Goal: Task Accomplishment & Management: Complete application form

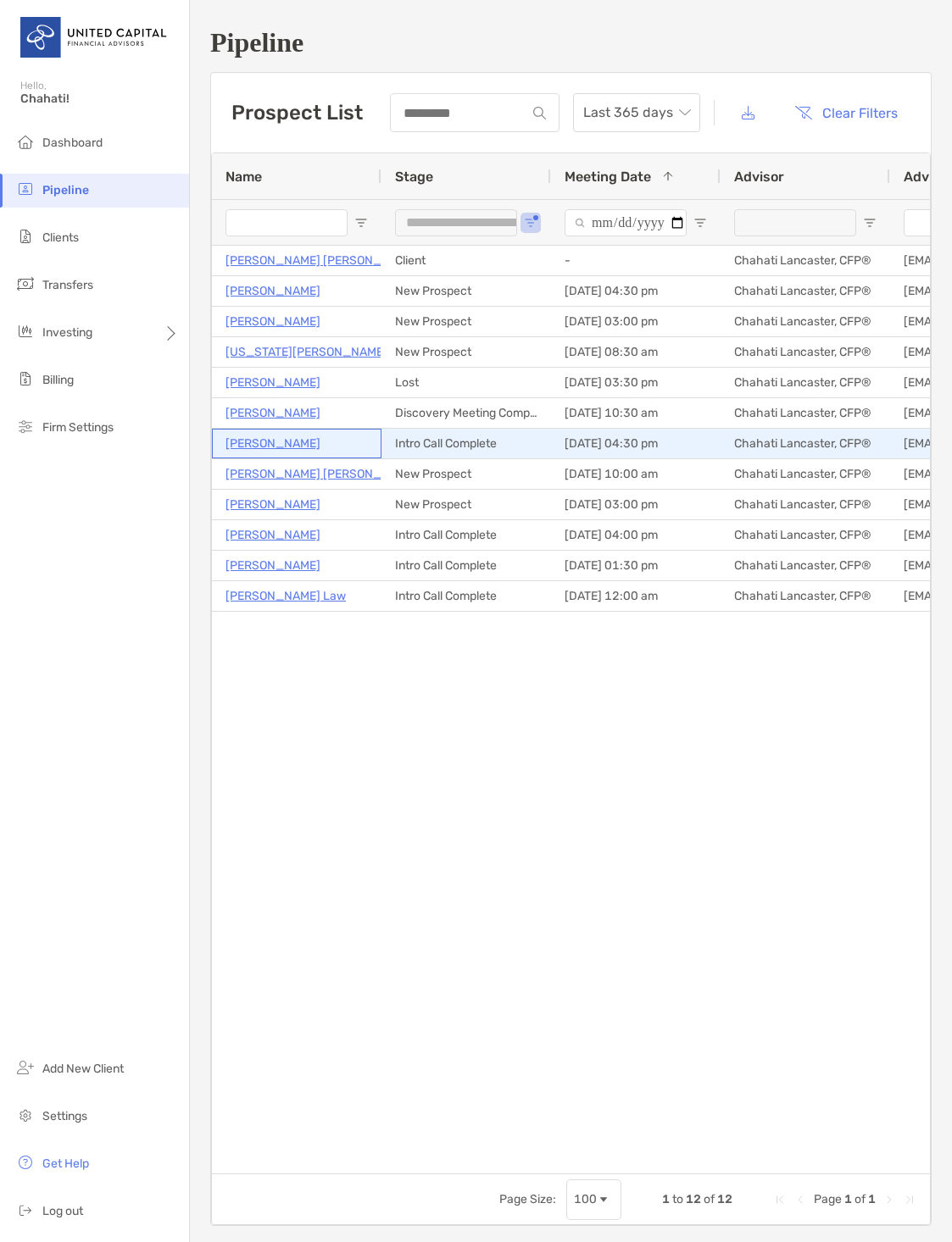
click at [260, 441] on p "[PERSON_NAME]" at bounding box center [273, 444] width 95 height 21
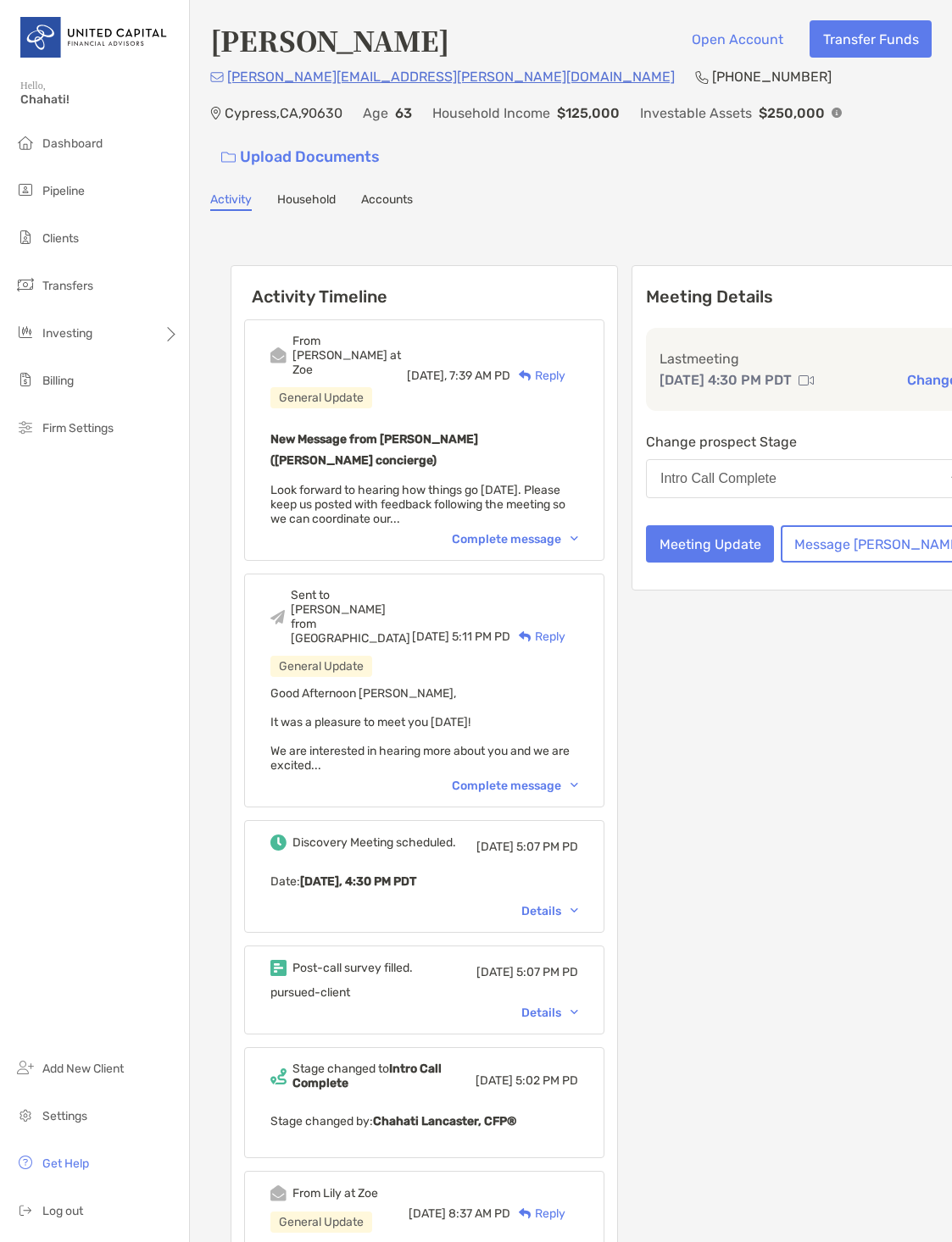
click at [721, 471] on div "Intro Call Complete" at bounding box center [718, 478] width 116 height 15
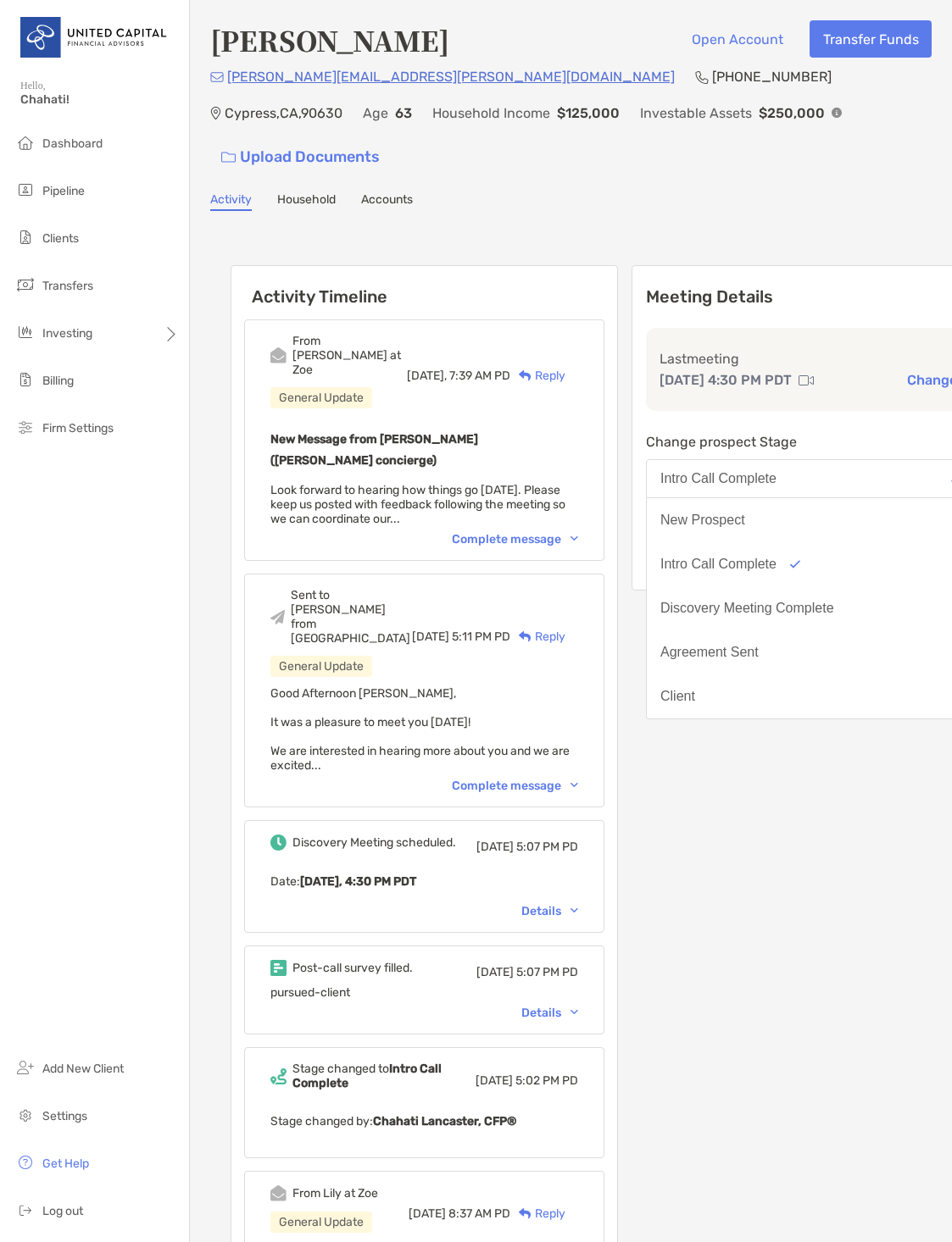
click at [736, 600] on div "Discovery Meeting Complete" at bounding box center [746, 608] width 174 height 15
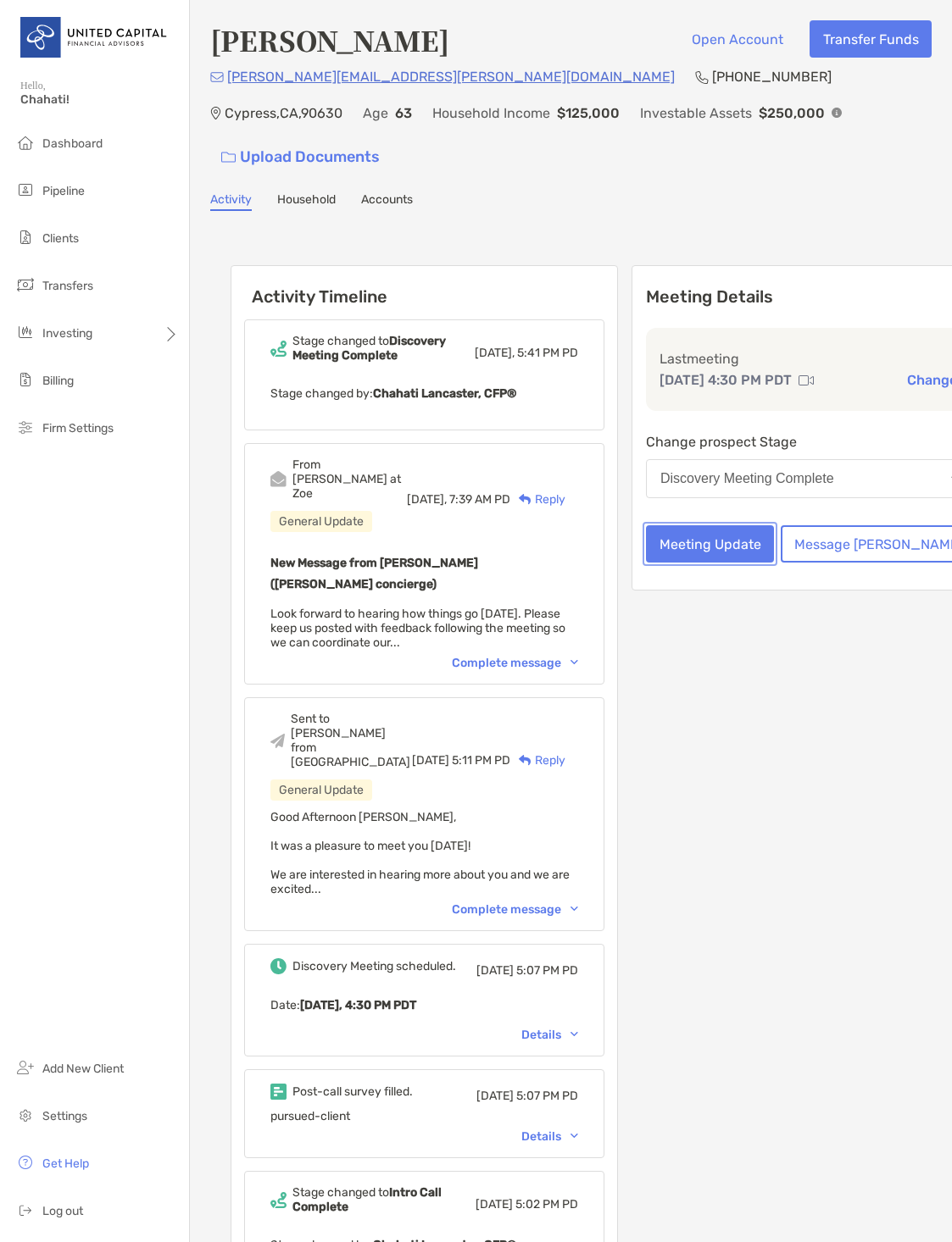
click at [707, 525] on button "Meeting Update" at bounding box center [709, 544] width 128 height 37
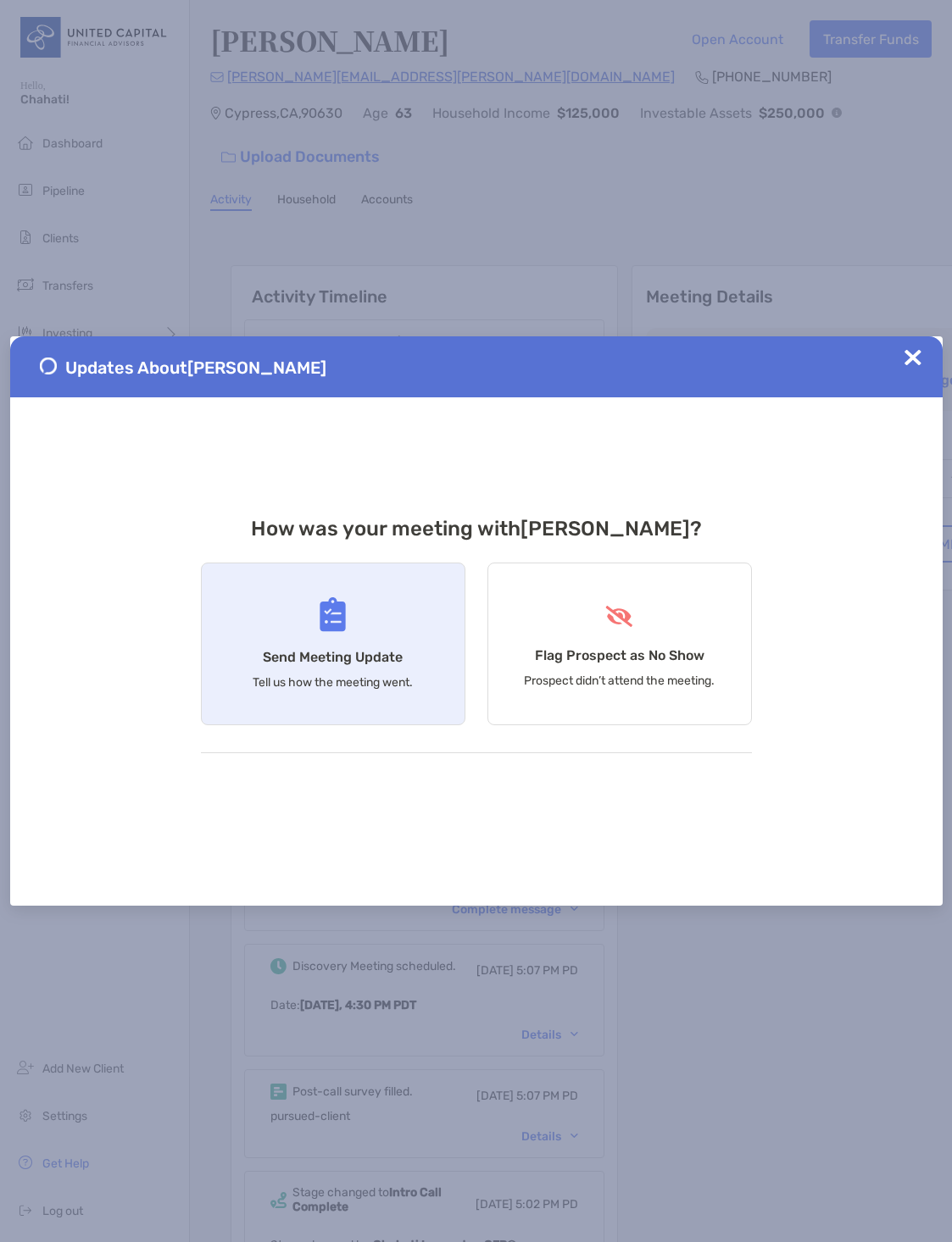
click at [371, 626] on div "Send Meeting Update Tell us how the meeting went." at bounding box center [332, 644] width 264 height 162
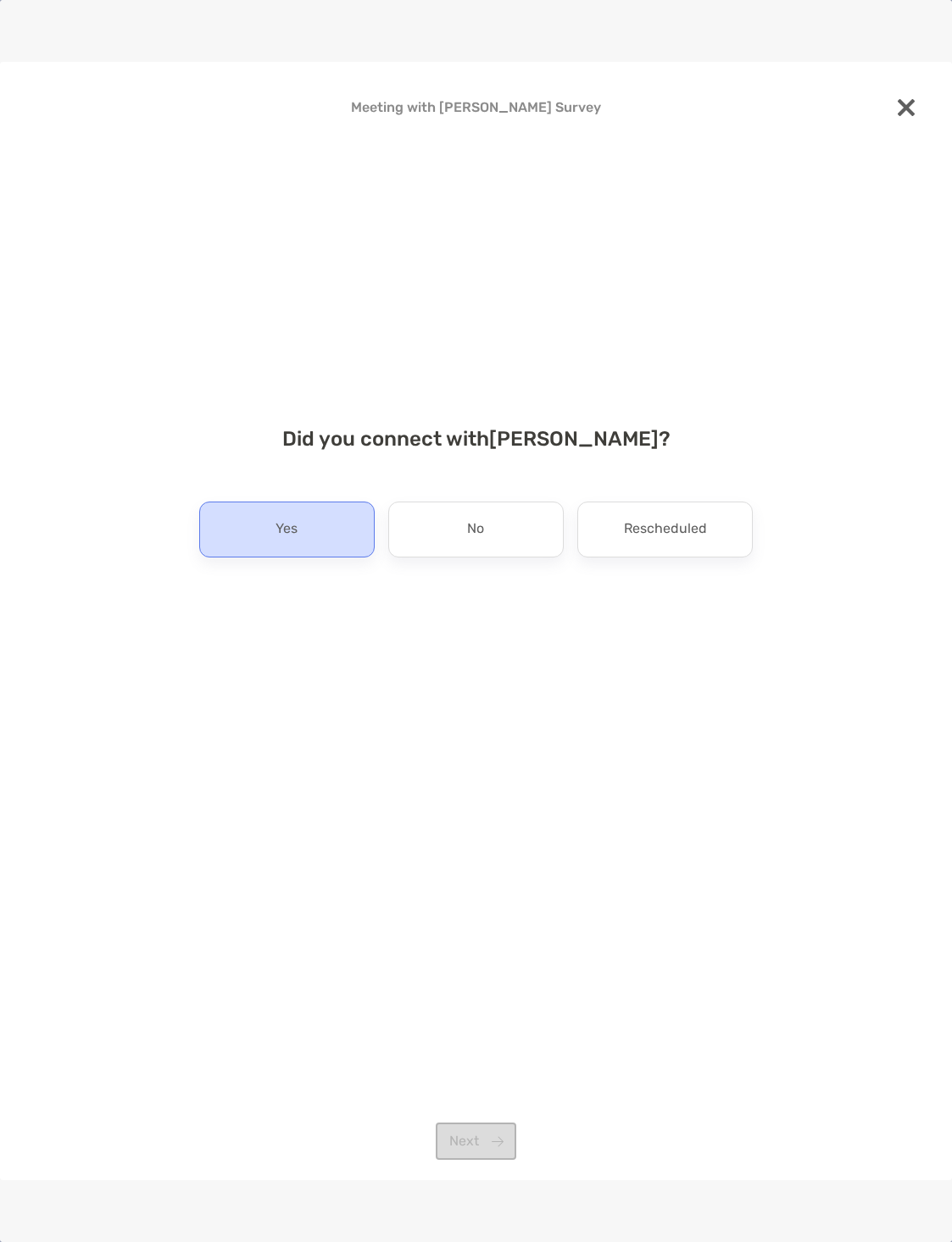
click at [324, 540] on div "Yes" at bounding box center [286, 529] width 176 height 56
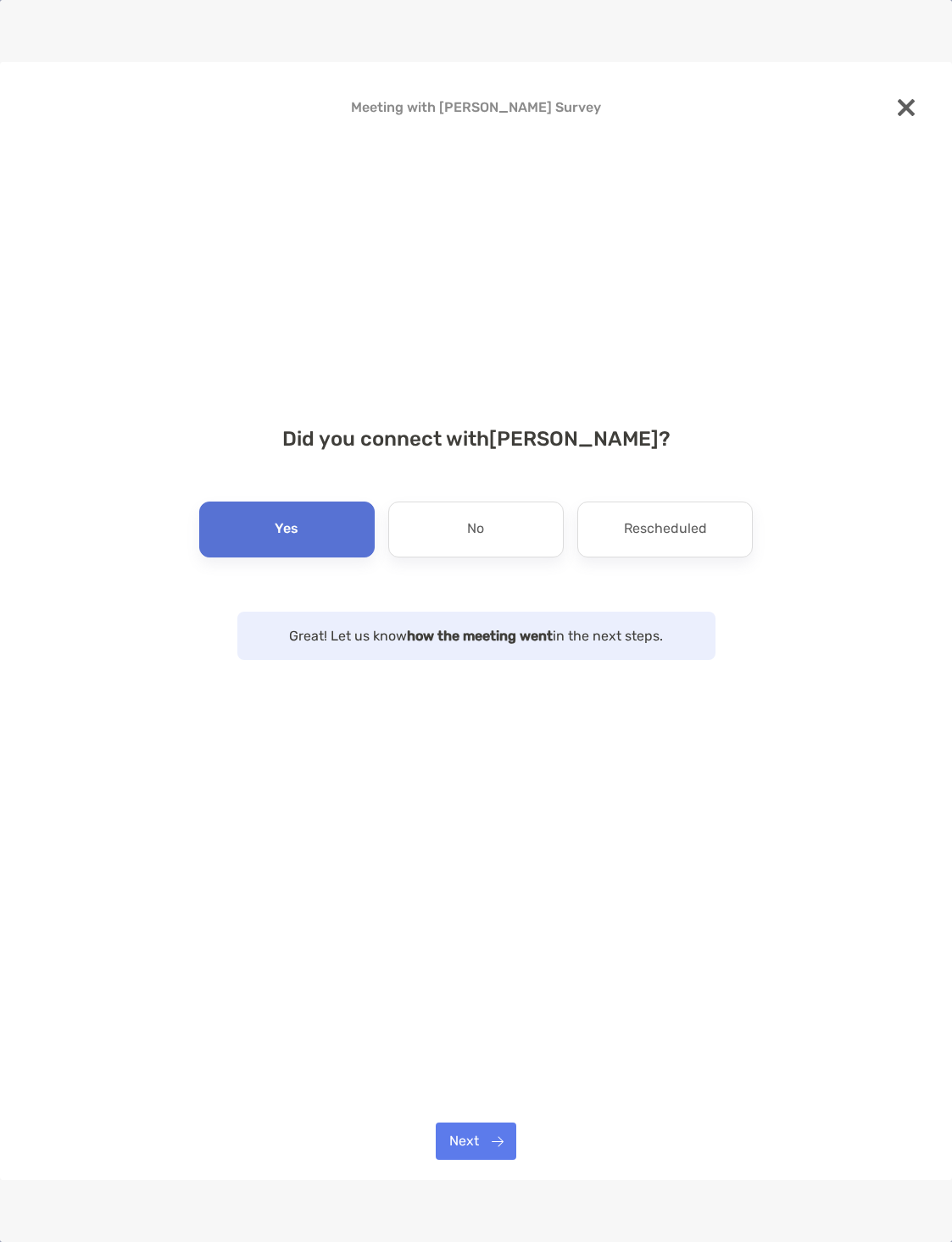
click at [277, 527] on p "Yes" at bounding box center [286, 529] width 24 height 27
click at [453, 1146] on button "Next" at bounding box center [476, 1141] width 81 height 37
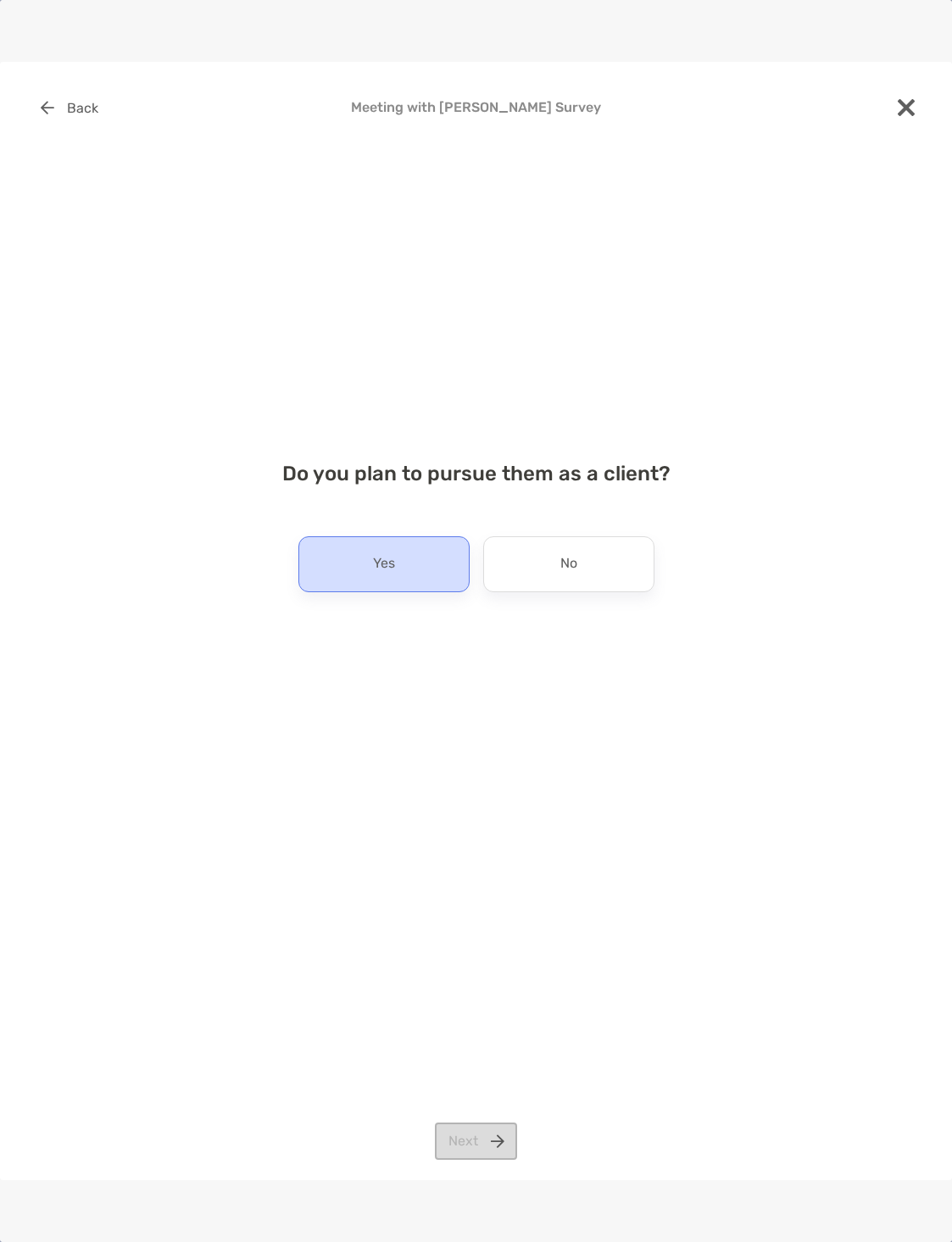
click at [420, 573] on div "Yes" at bounding box center [383, 564] width 171 height 56
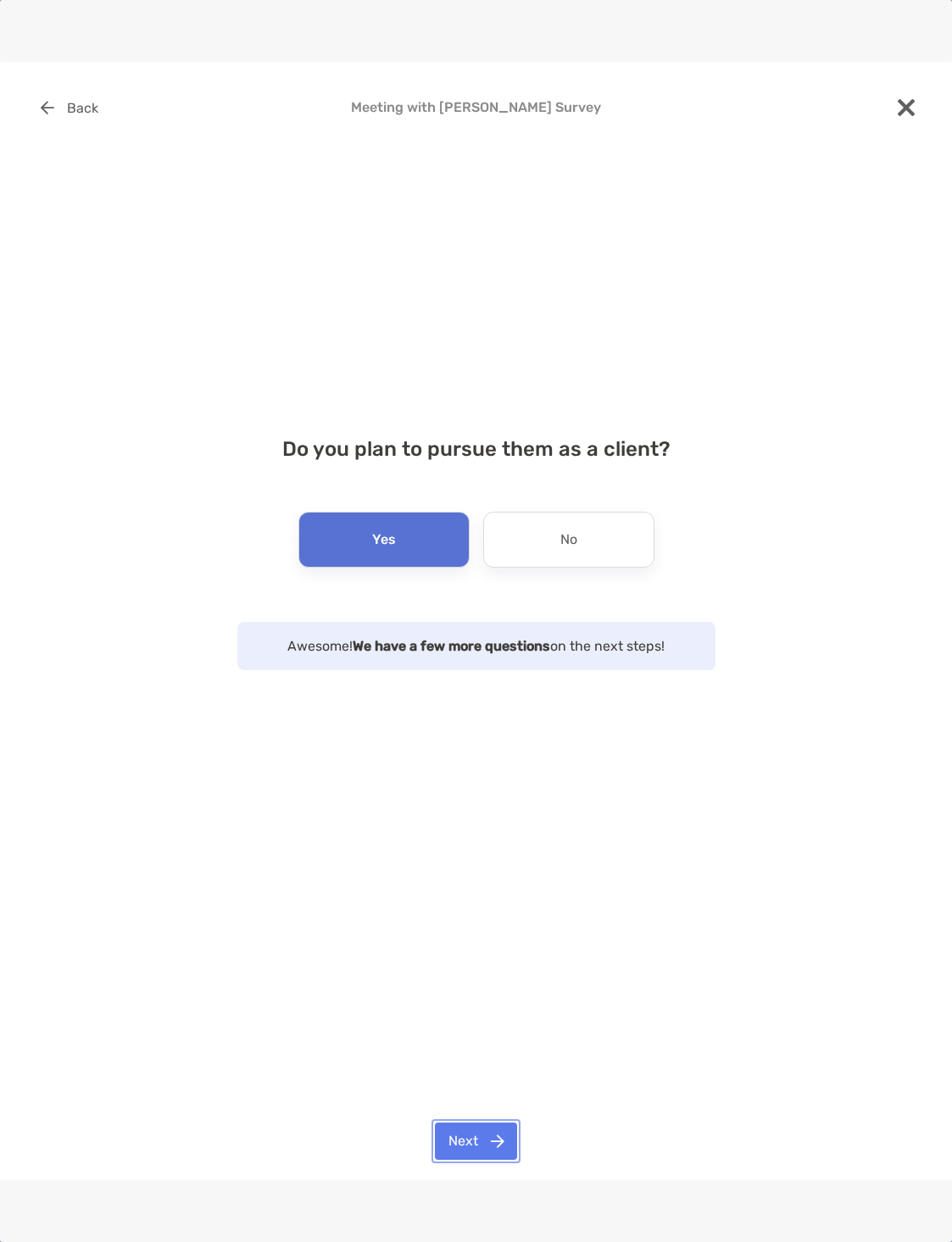
drag, startPoint x: 476, startPoint y: 1143, endPoint x: 471, endPoint y: 1128, distance: 15.8
click at [475, 1143] on button "Next" at bounding box center [476, 1141] width 83 height 37
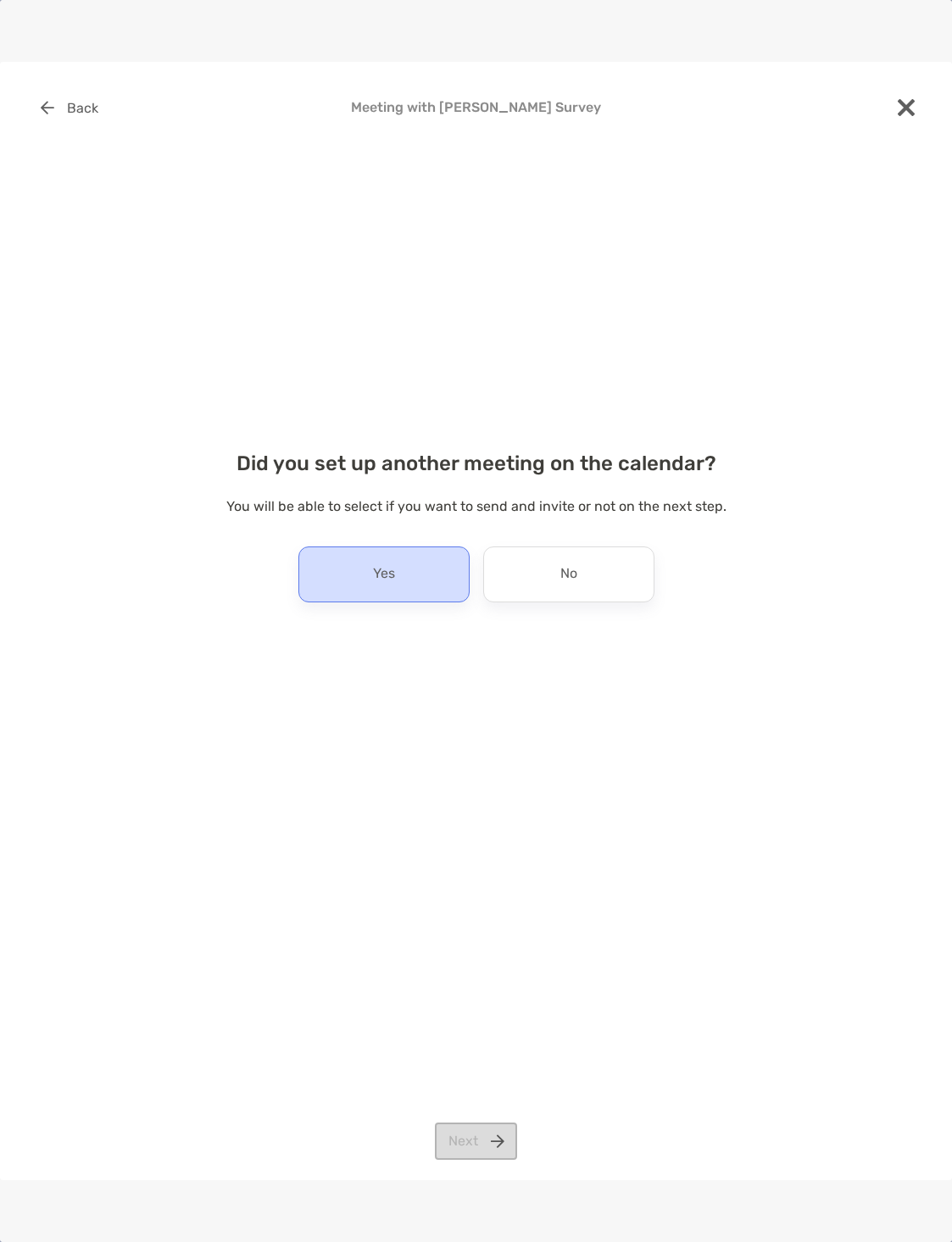
click at [376, 574] on p "Yes" at bounding box center [383, 574] width 22 height 27
click at [455, 1148] on button "Next" at bounding box center [476, 1141] width 83 height 37
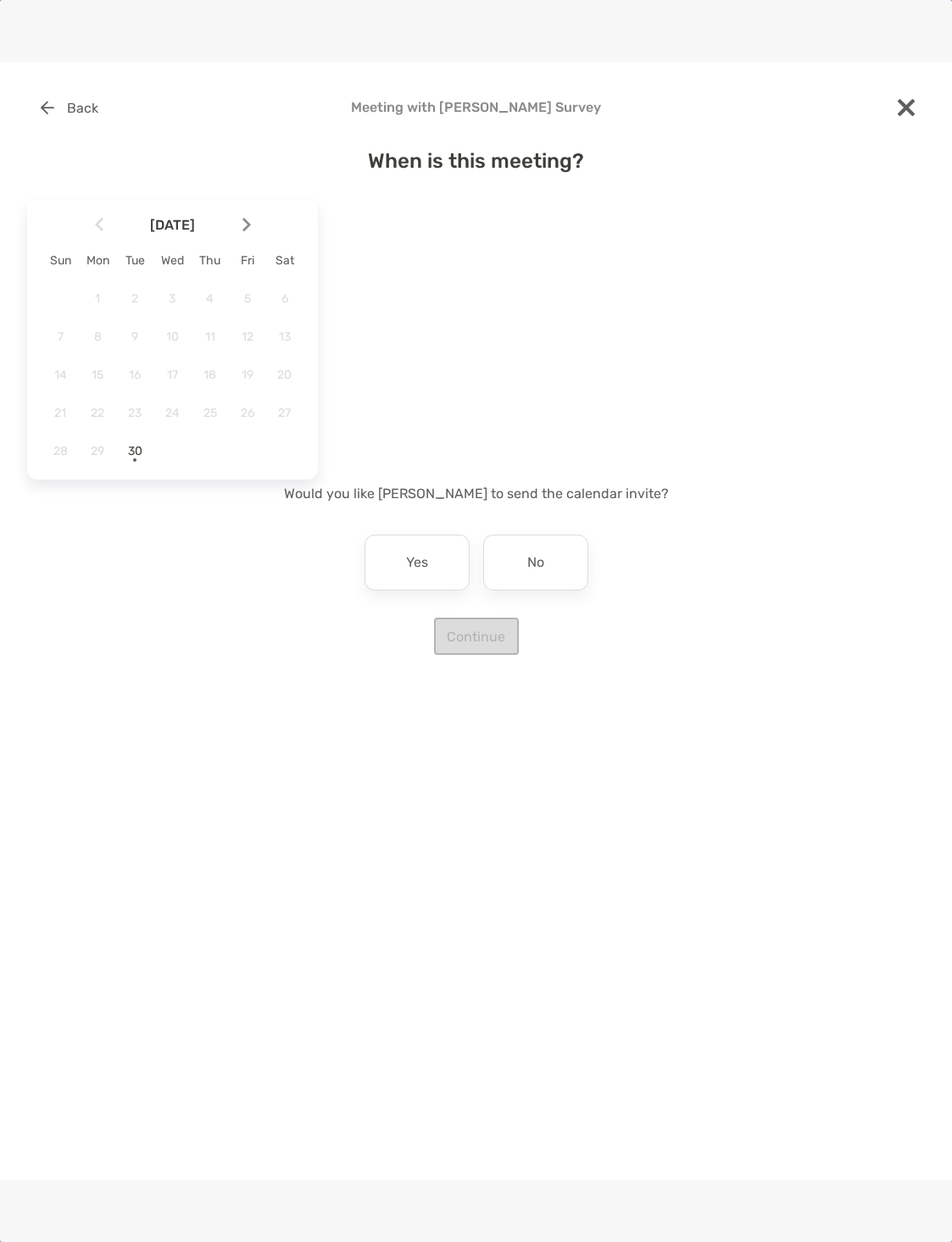
click at [251, 219] on div at bounding box center [254, 224] width 29 height 37
click at [210, 340] on span "9" at bounding box center [210, 336] width 29 height 14
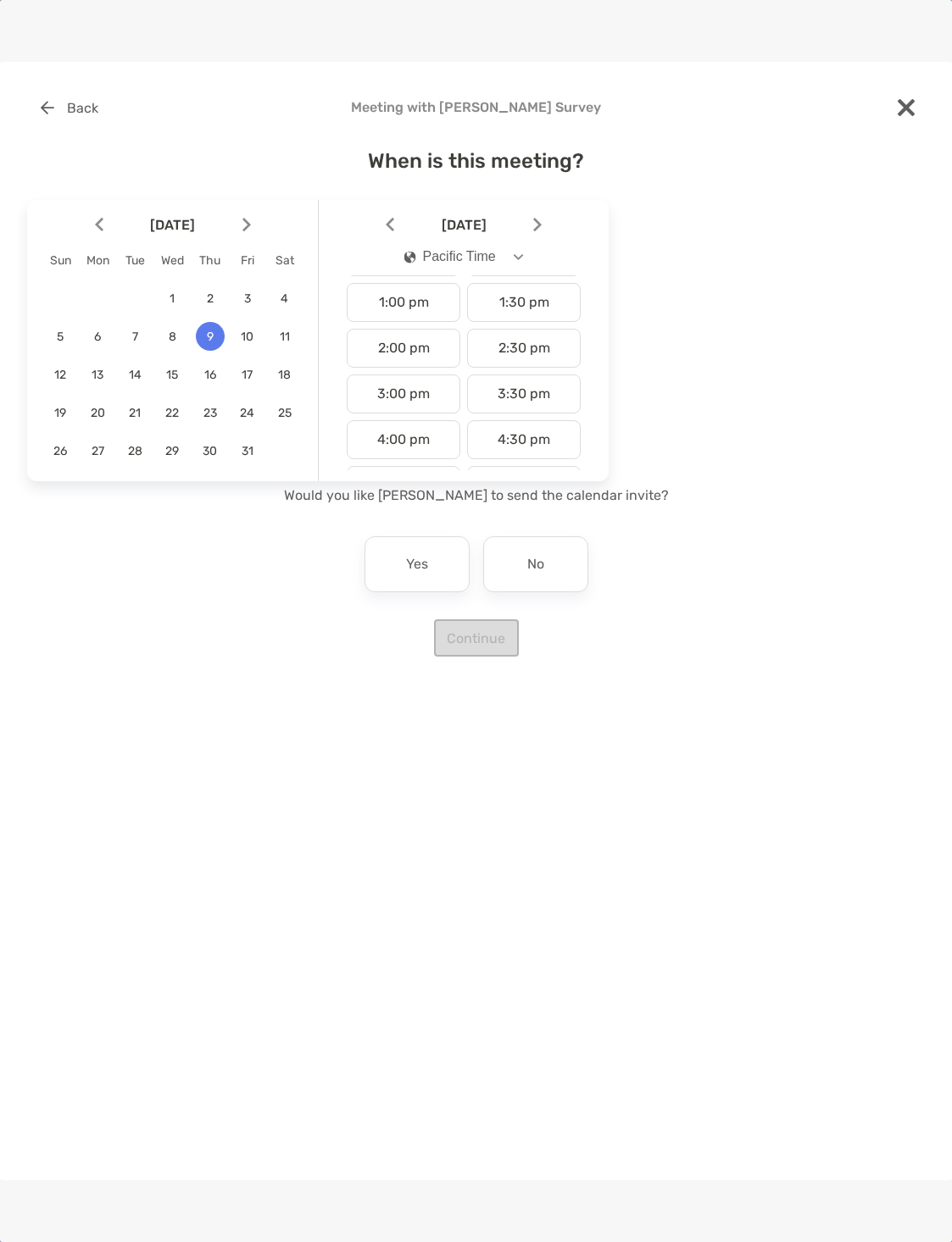
scroll to position [605, 0]
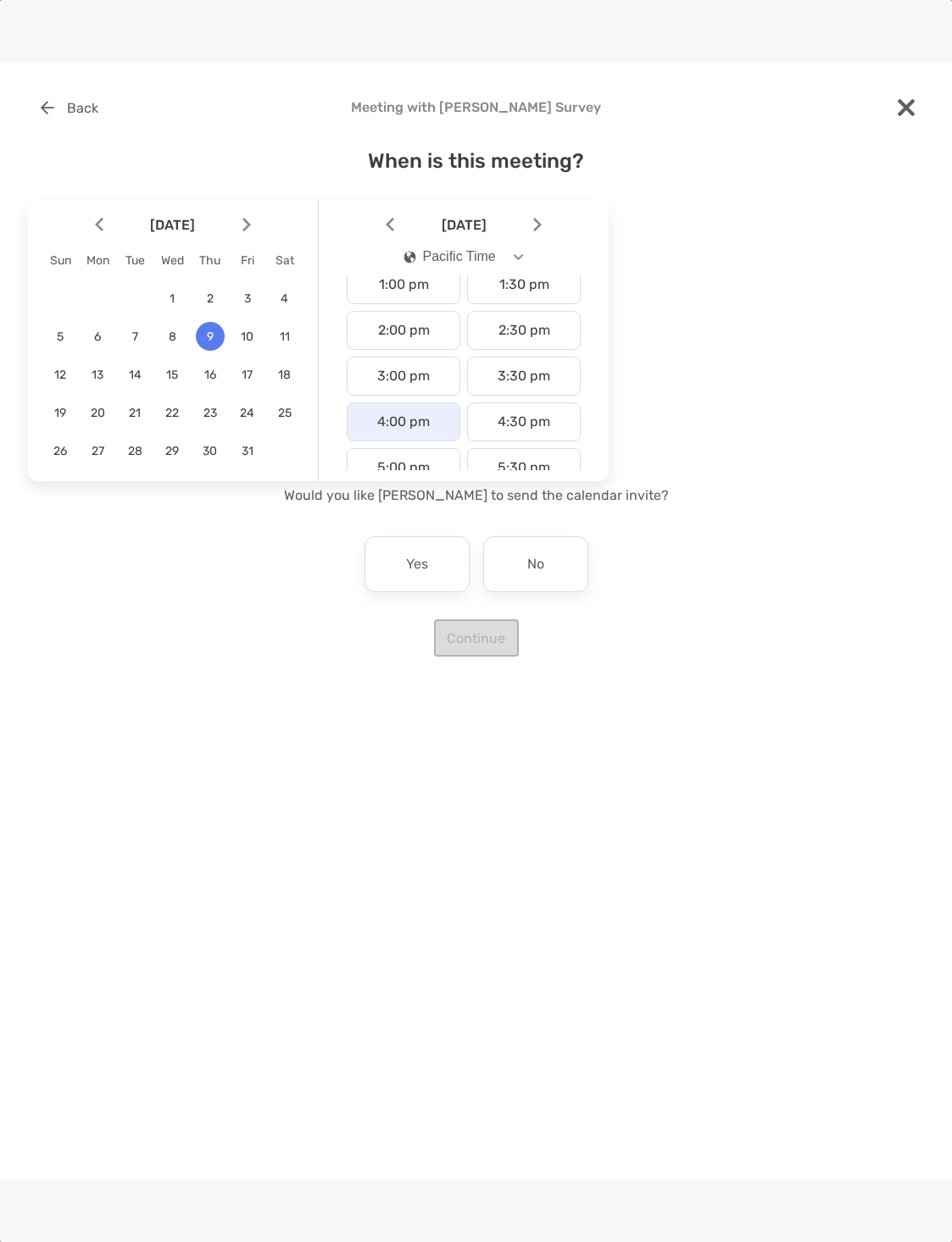
click at [402, 427] on div "4:00 pm" at bounding box center [403, 422] width 113 height 39
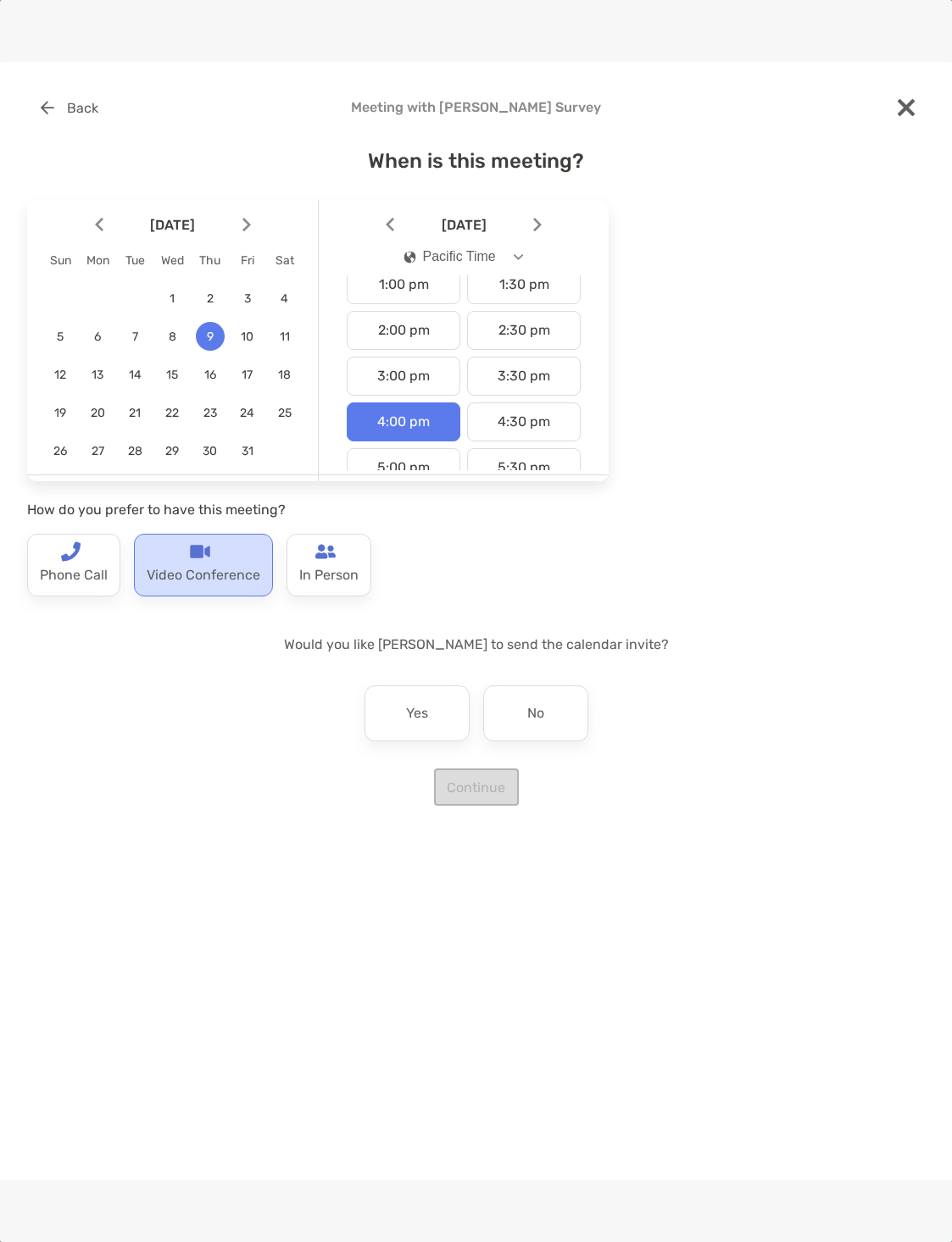
click at [225, 567] on p "Video Conference" at bounding box center [204, 575] width 113 height 27
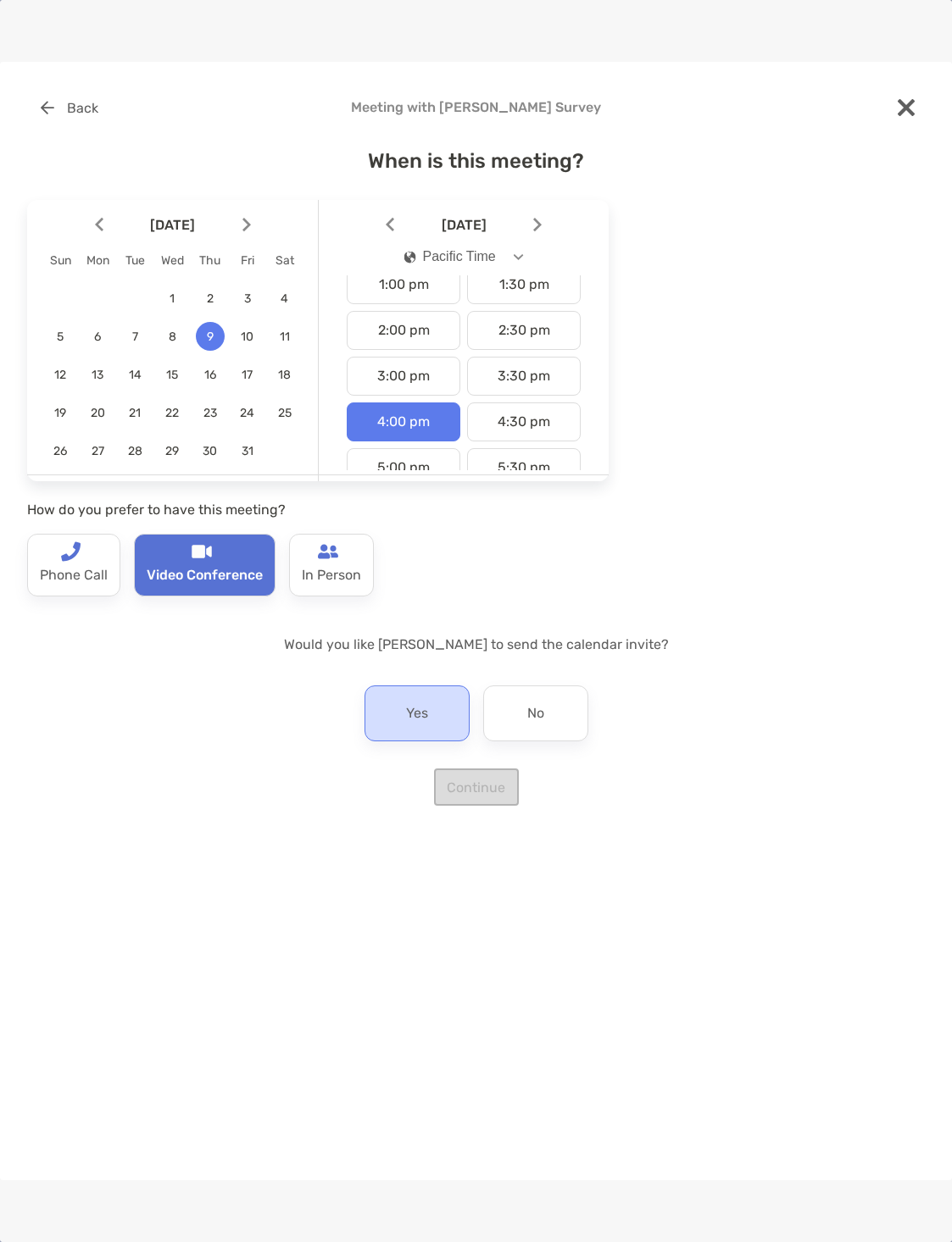
click at [423, 718] on p "Yes" at bounding box center [416, 714] width 22 height 27
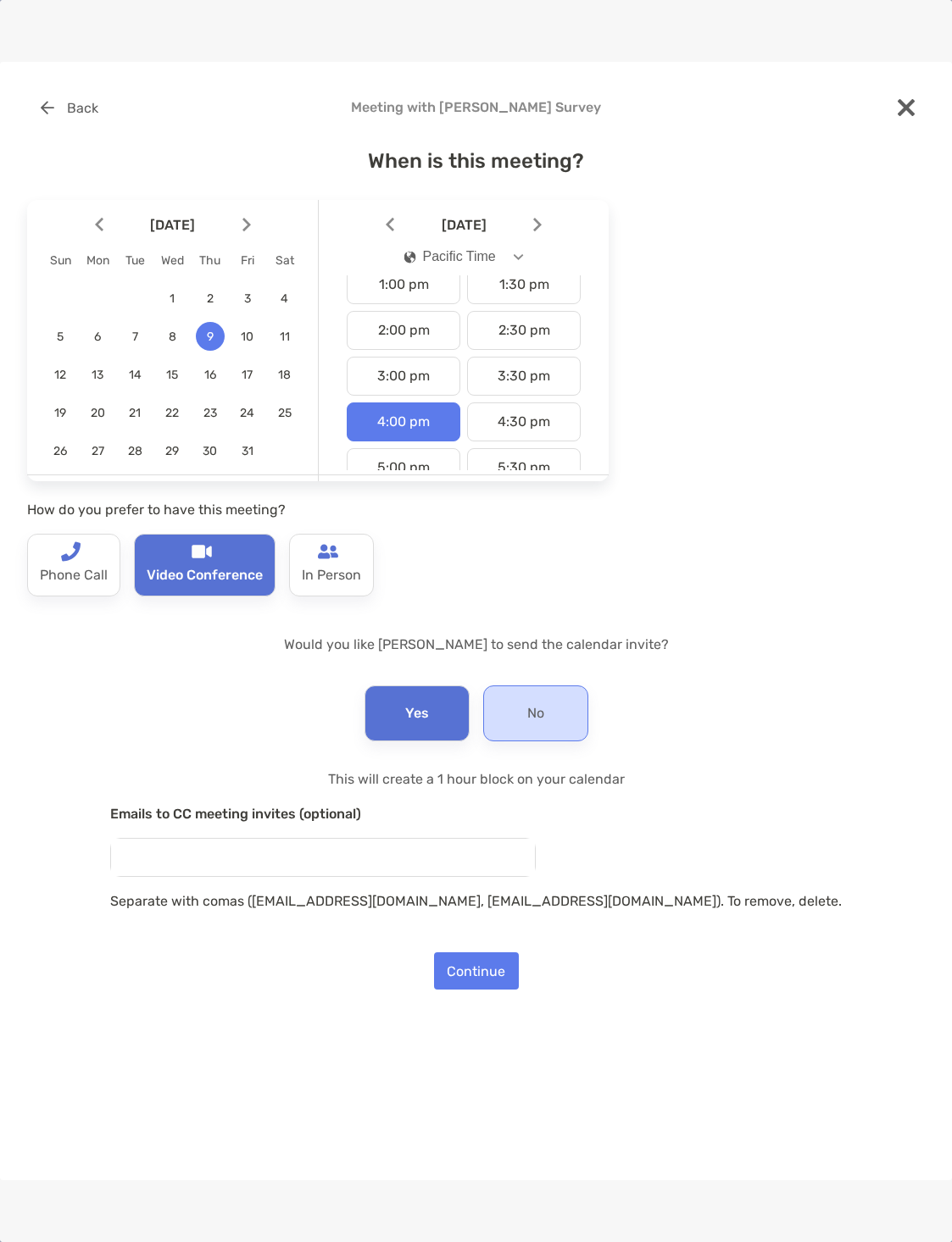
click at [528, 700] on p "No" at bounding box center [536, 714] width 17 height 27
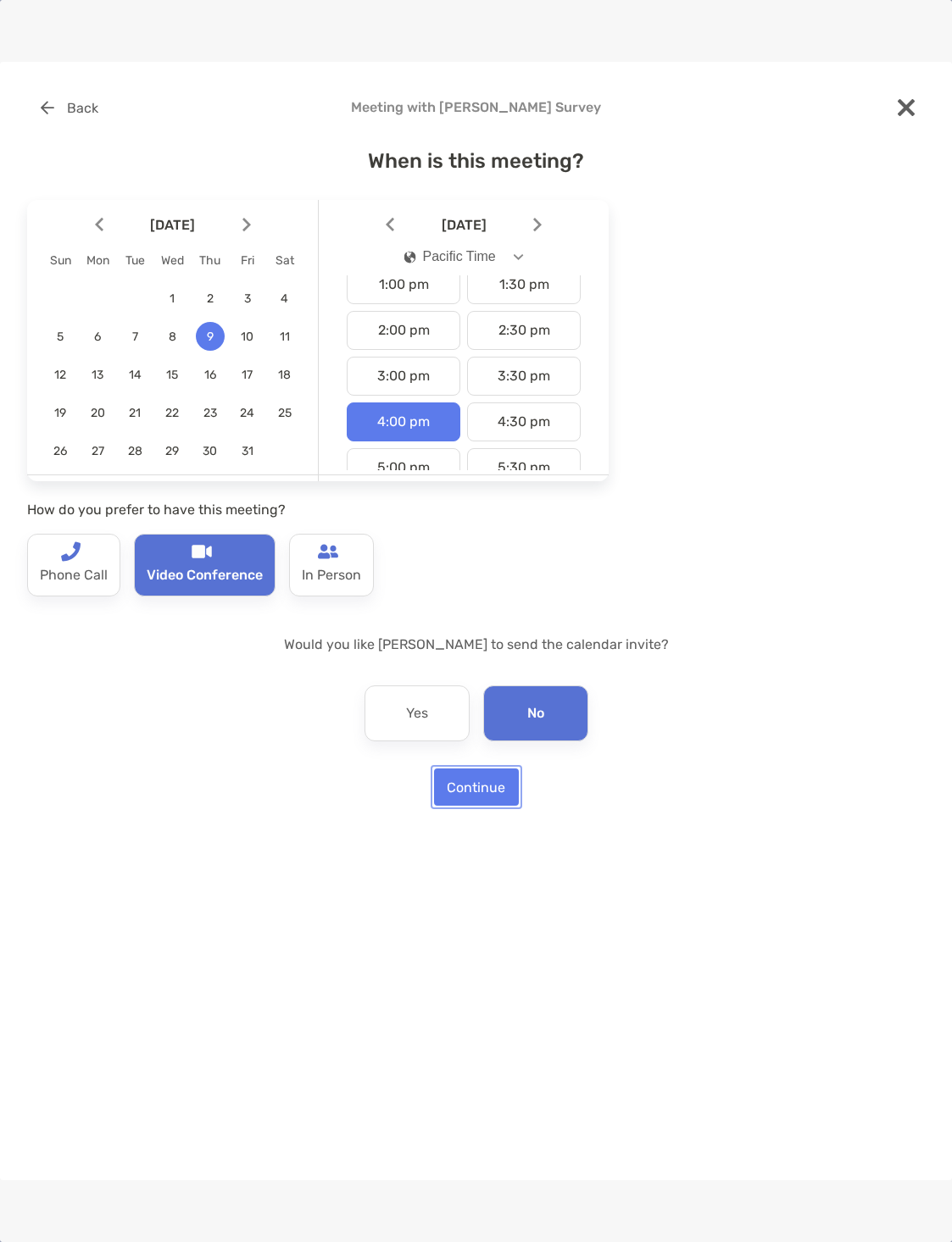
click at [488, 781] on button "Continue" at bounding box center [476, 787] width 85 height 37
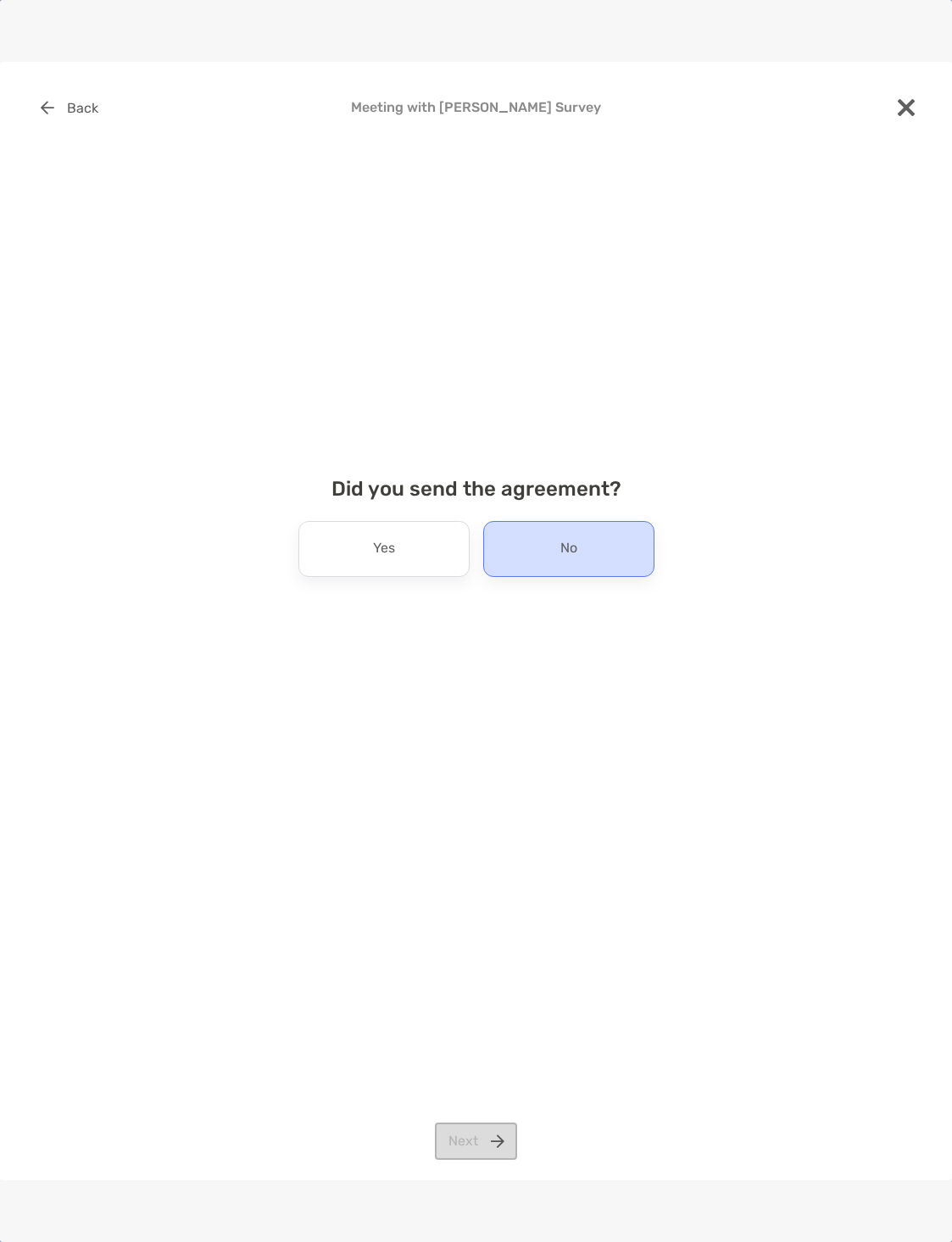
click at [549, 556] on div "No" at bounding box center [569, 548] width 171 height 56
click at [482, 1144] on button "Next" at bounding box center [476, 1141] width 83 height 37
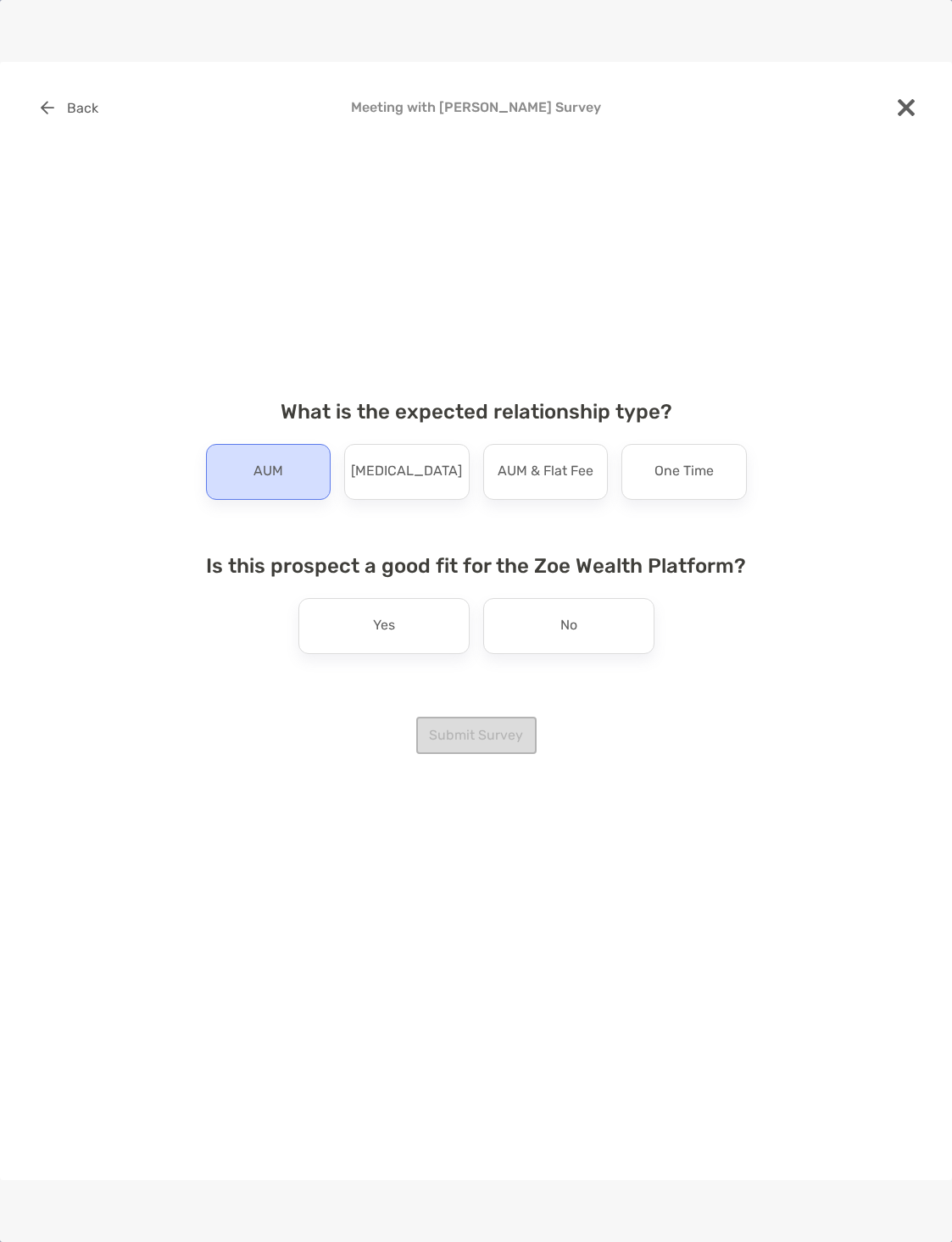
click at [241, 474] on div "AUM" at bounding box center [268, 472] width 126 height 56
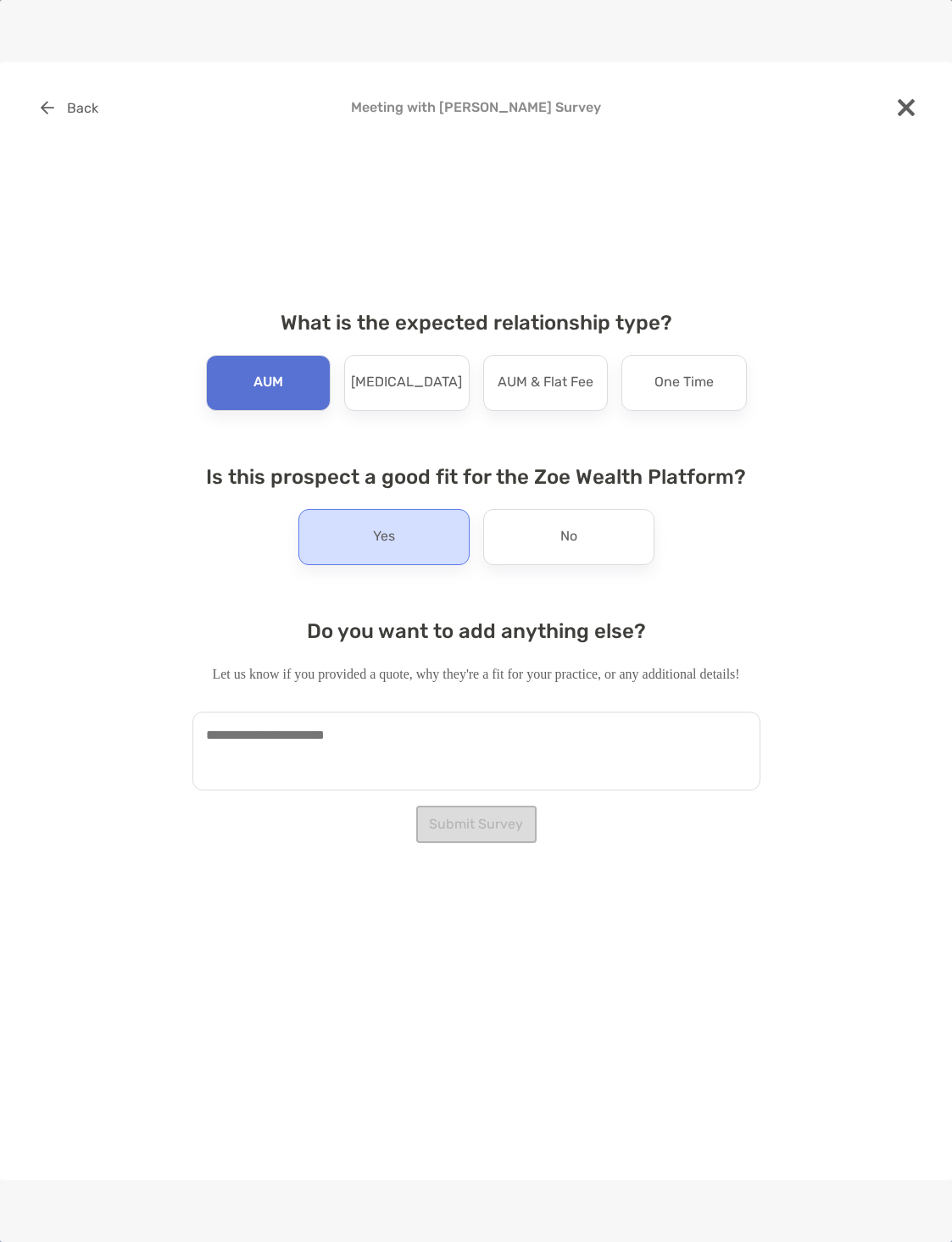
click at [414, 532] on div "Yes" at bounding box center [383, 537] width 171 height 56
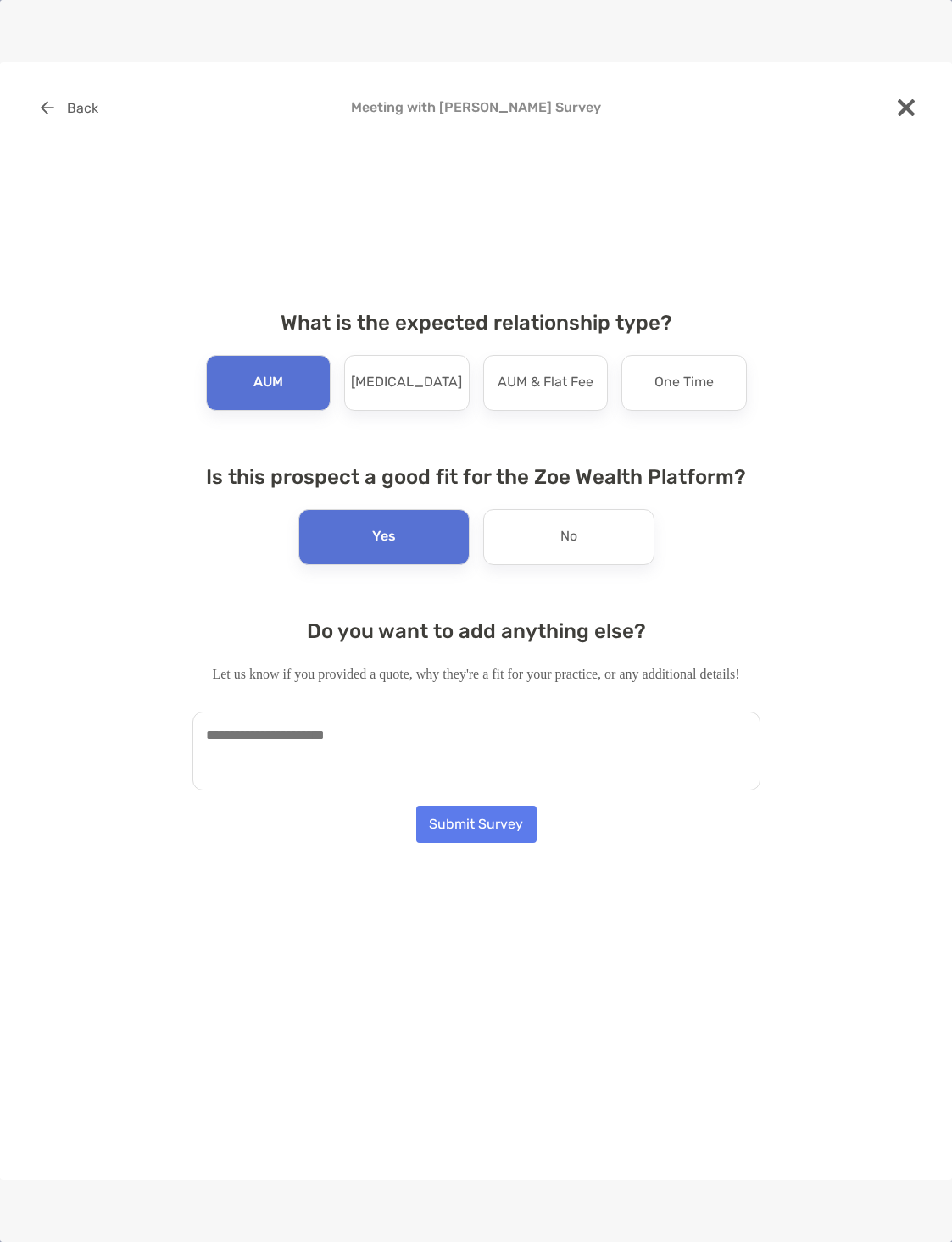
click at [450, 740] on textarea at bounding box center [476, 751] width 568 height 79
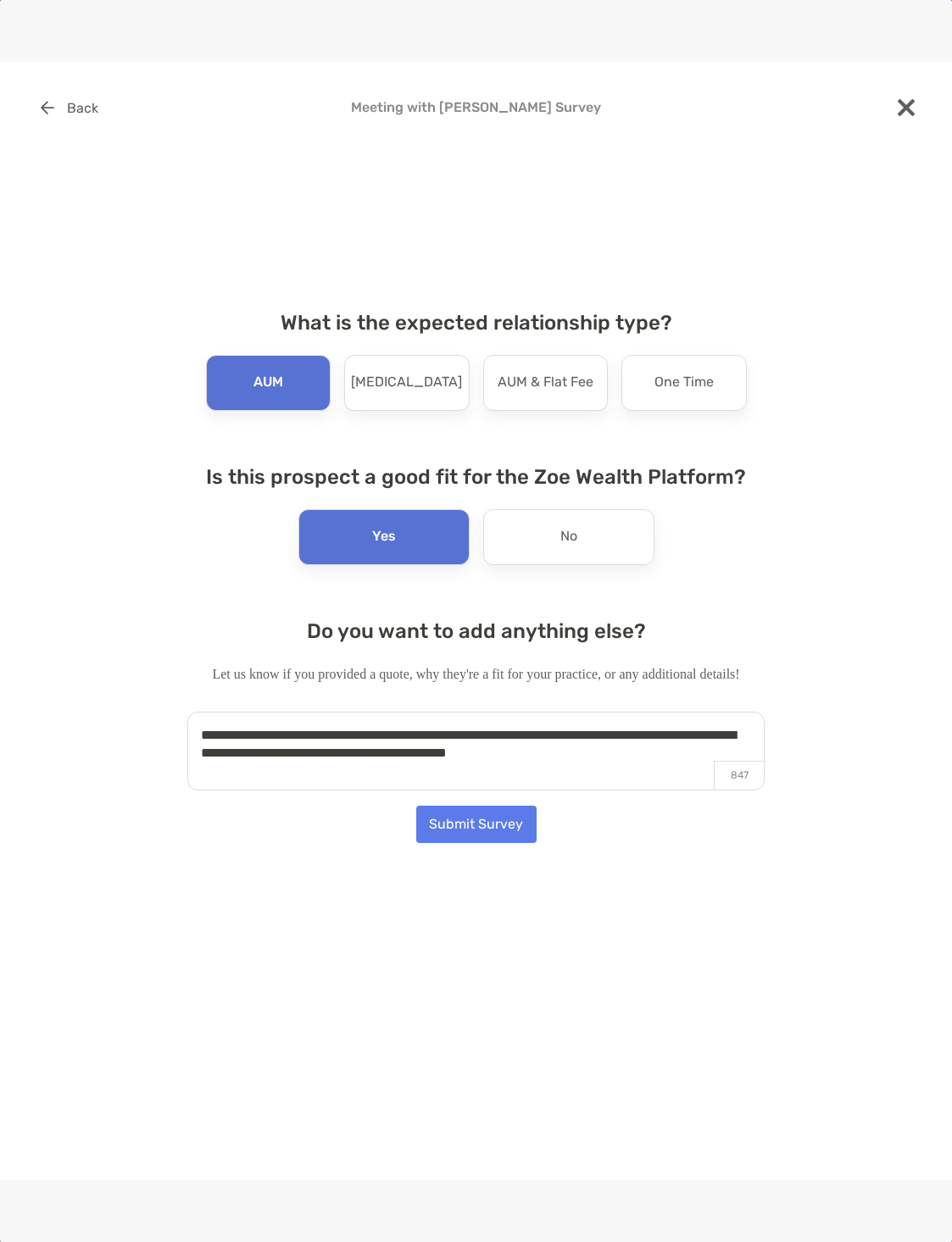
type textarea "**********"
click at [497, 824] on button "Submit Survey" at bounding box center [476, 824] width 120 height 37
